Goal: Transaction & Acquisition: Purchase product/service

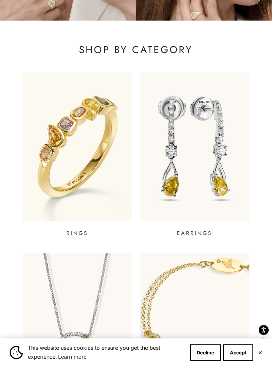
scroll to position [129, 0]
click at [197, 233] on p "EARRINGS" at bounding box center [195, 233] width 36 height 8
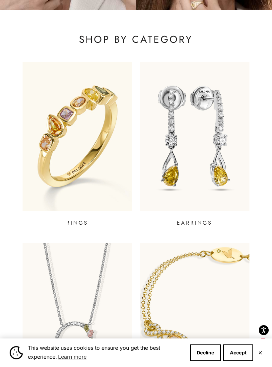
click at [80, 221] on p "RINGS" at bounding box center [77, 223] width 22 height 8
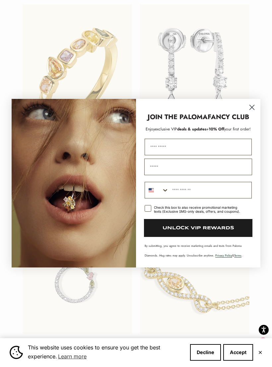
scroll to position [197, 0]
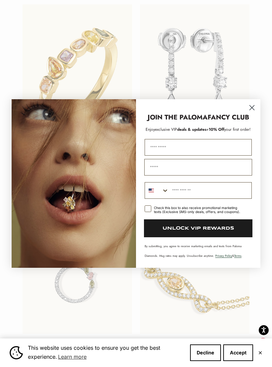
click at [255, 110] on circle "Close dialog" at bounding box center [252, 107] width 11 height 11
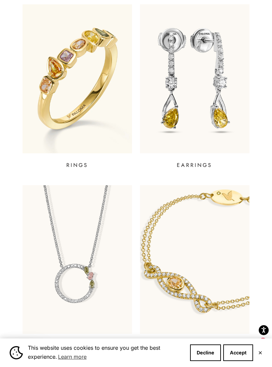
click at [196, 163] on p "EARRINGS" at bounding box center [195, 165] width 36 height 8
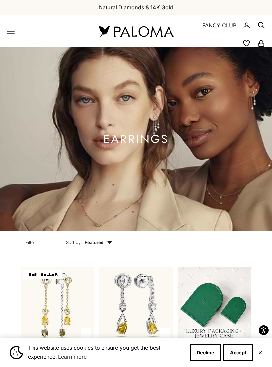
click at [202, 351] on button "Decline" at bounding box center [205, 352] width 31 height 17
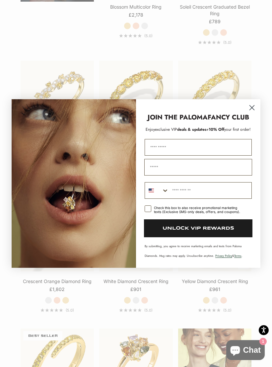
scroll to position [741, 0]
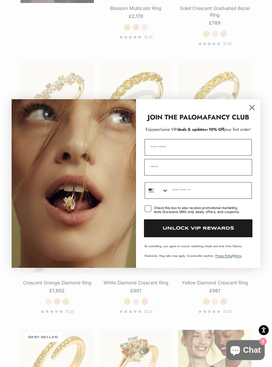
click at [252, 113] on circle "Close dialog" at bounding box center [252, 107] width 11 height 11
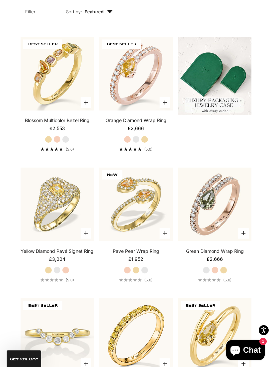
scroll to position [227, 0]
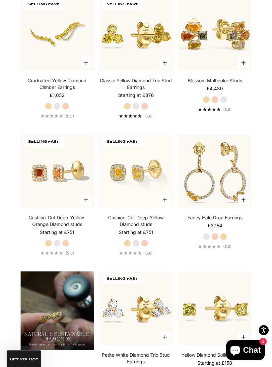
scroll to position [408, 0]
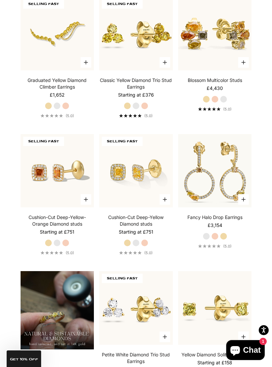
click at [56, 185] on img at bounding box center [57, 170] width 81 height 81
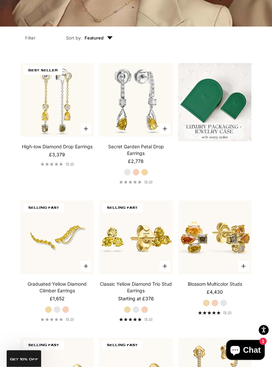
scroll to position [204, 0]
click at [48, 110] on img at bounding box center [57, 99] width 81 height 81
click at [136, 107] on img at bounding box center [136, 99] width 81 height 81
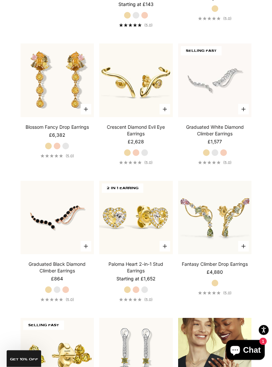
scroll to position [771, 0]
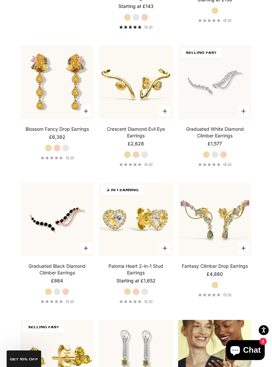
click at [37, 86] on img at bounding box center [57, 82] width 81 height 81
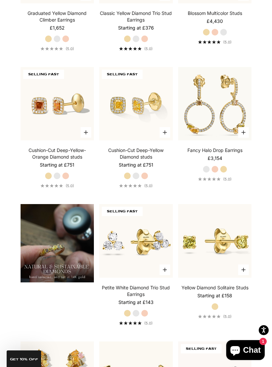
scroll to position [475, 0]
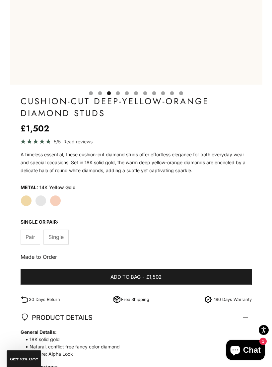
scroll to position [275, 0]
click at [53, 236] on span "Single" at bounding box center [55, 237] width 15 height 9
click at [31, 236] on span "Pair" at bounding box center [31, 237] width 10 height 9
click at [55, 200] on label "Rose Gold" at bounding box center [55, 200] width 11 height 11
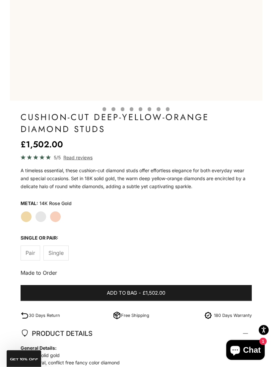
scroll to position [259, 0]
click at [40, 217] on label "White Gold" at bounding box center [40, 216] width 11 height 11
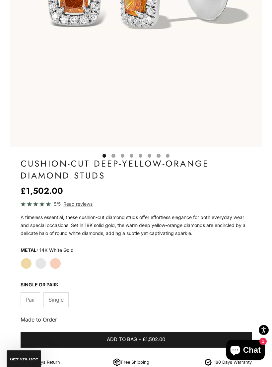
scroll to position [221, 0]
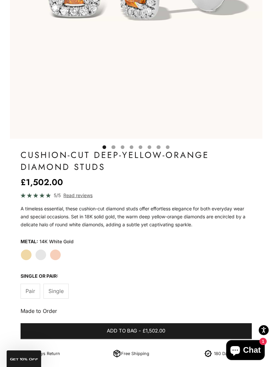
click at [25, 255] on label "Yellow Gold" at bounding box center [26, 254] width 11 height 11
